Goal: Task Accomplishment & Management: Complete application form

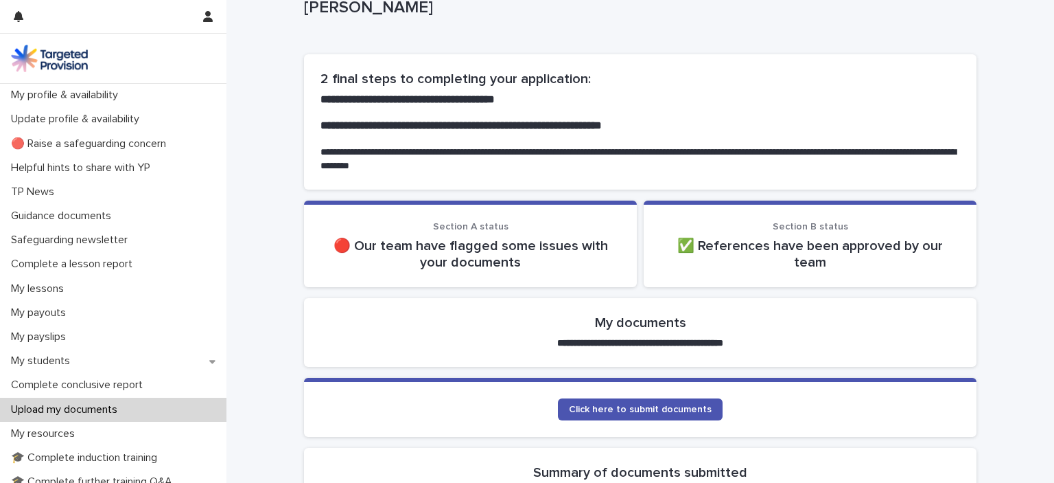
scroll to position [69, 0]
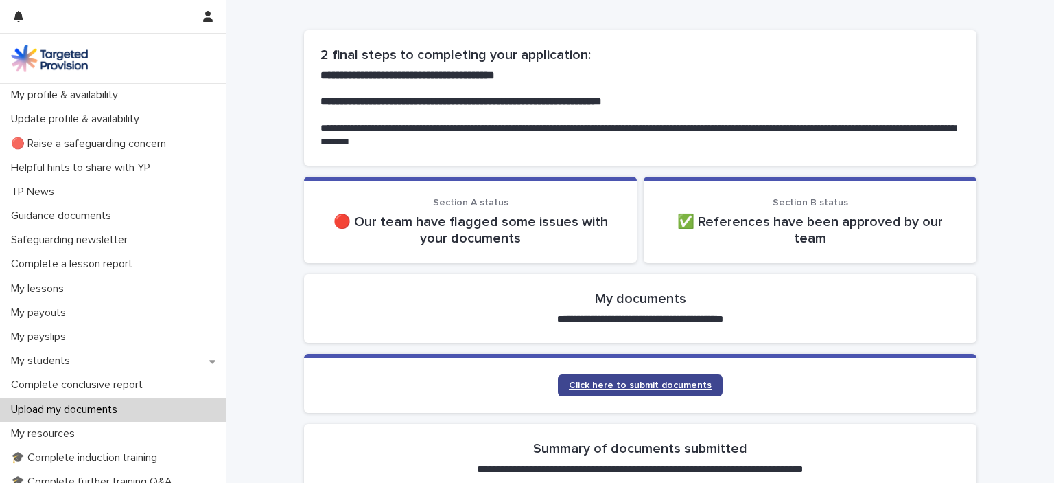
click at [645, 384] on span "Click here to submit documents" at bounding box center [640, 385] width 143 height 10
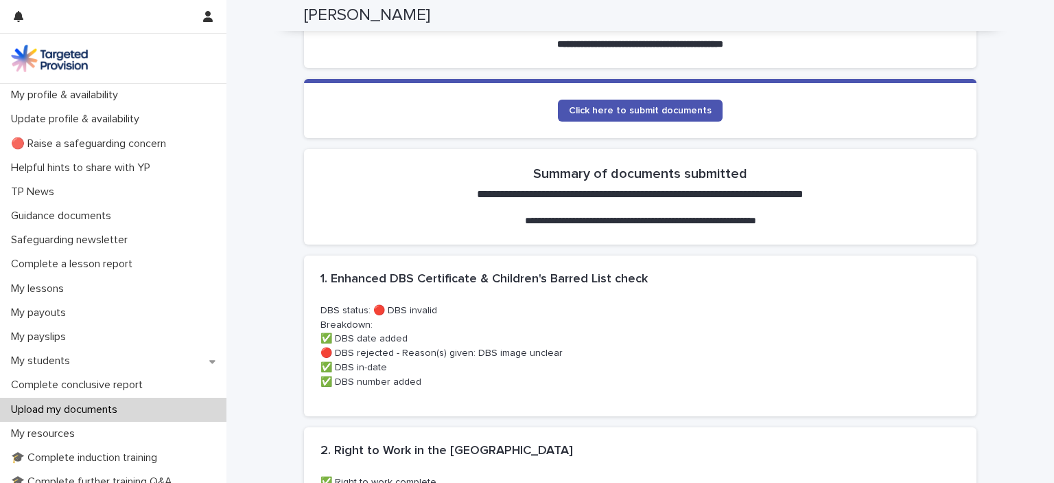
scroll to position [275, 0]
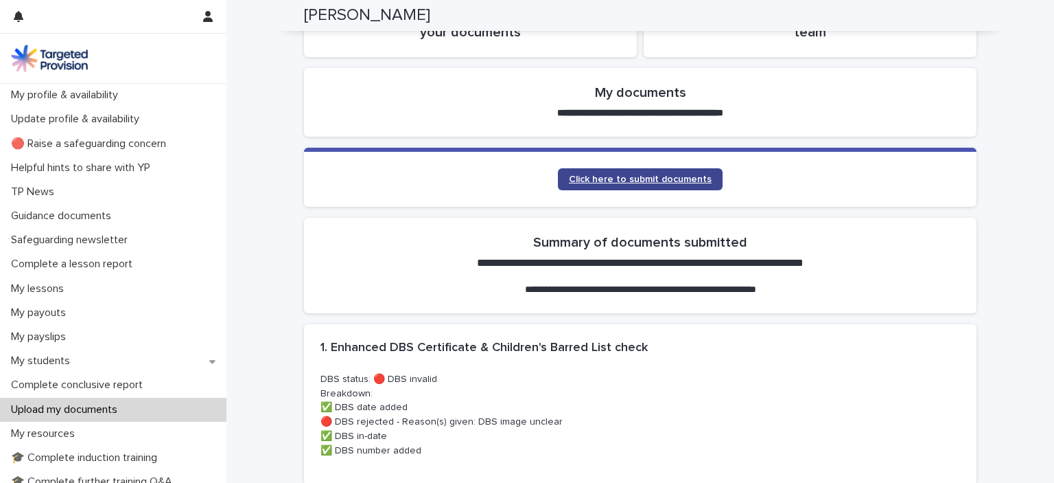
click at [622, 178] on span "Click here to submit documents" at bounding box center [640, 179] width 143 height 10
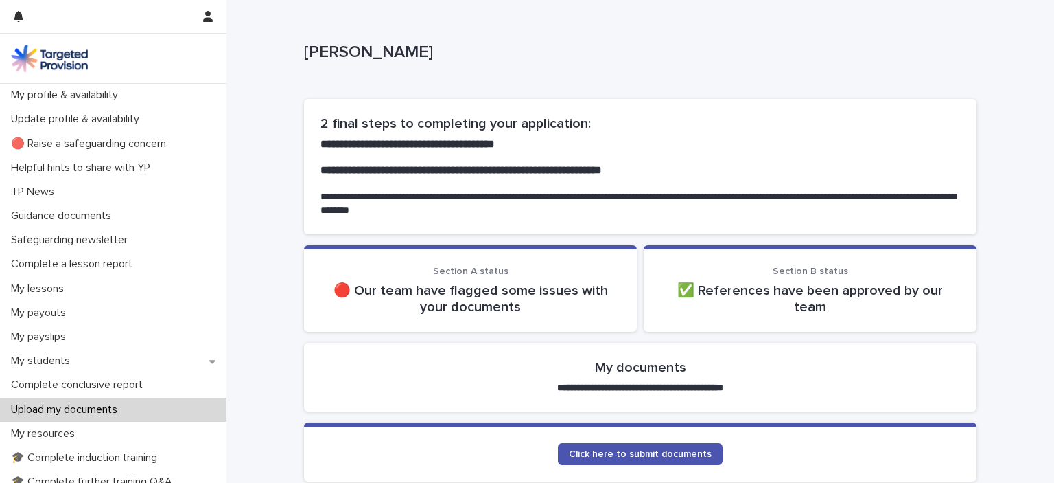
scroll to position [69, 0]
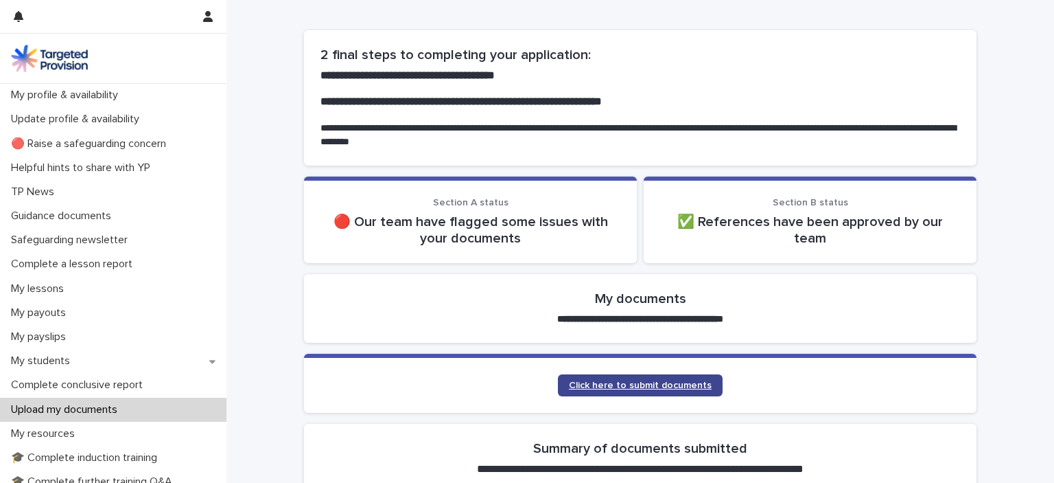
click at [618, 389] on span "Click here to submit documents" at bounding box center [640, 385] width 143 height 10
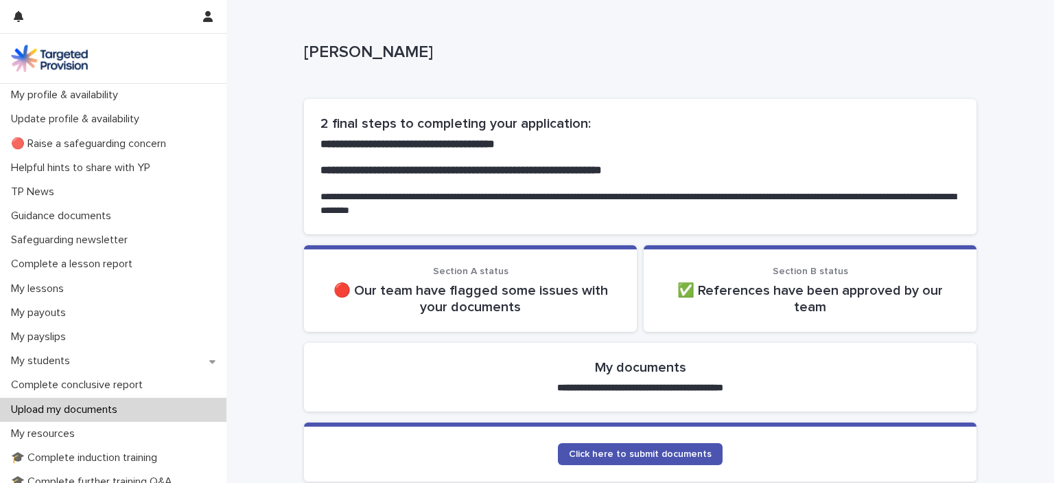
scroll to position [137, 0]
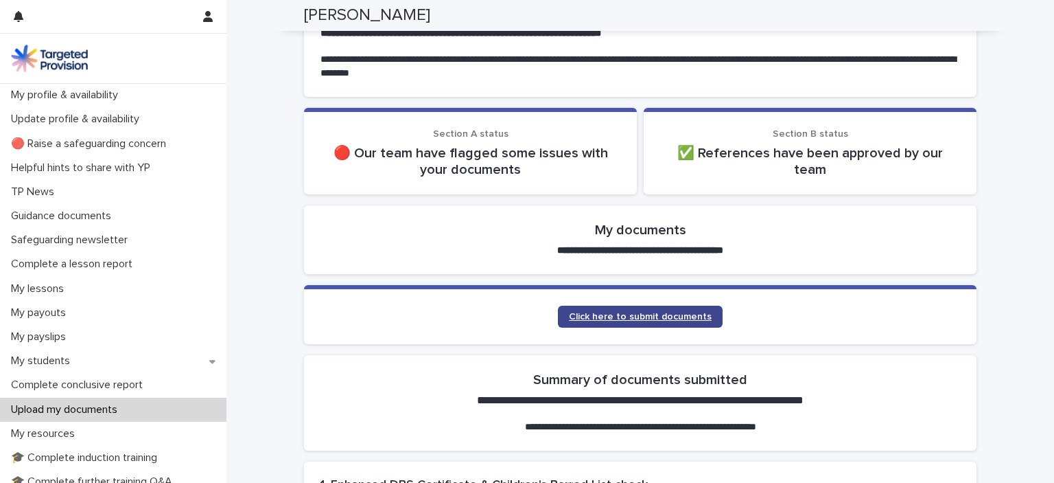
click at [582, 320] on span "Click here to submit documents" at bounding box center [640, 317] width 143 height 10
